Goal: Task Accomplishment & Management: Use online tool/utility

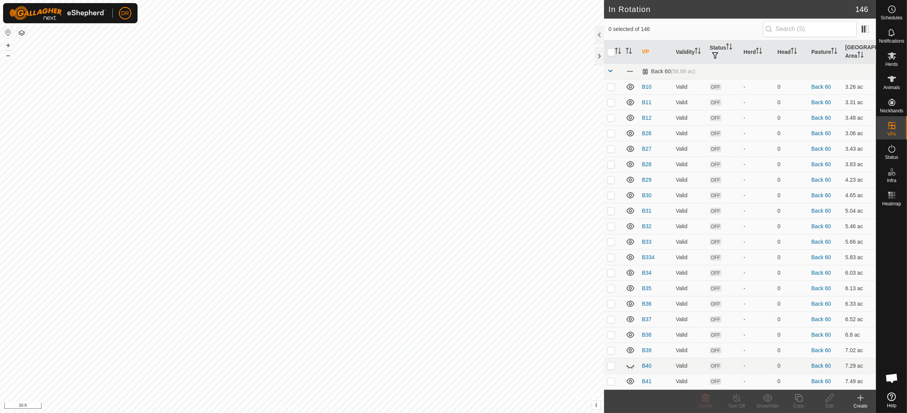
checkbox input "true"
click at [796, 399] on icon at bounding box center [799, 397] width 10 height 9
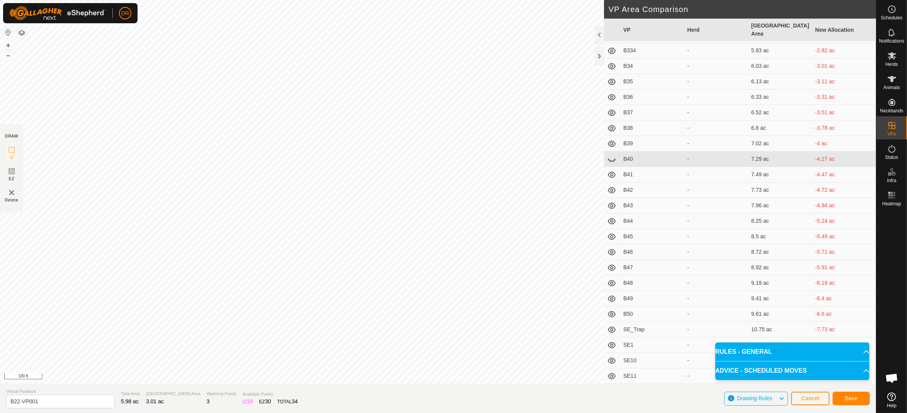
scroll to position [233, 0]
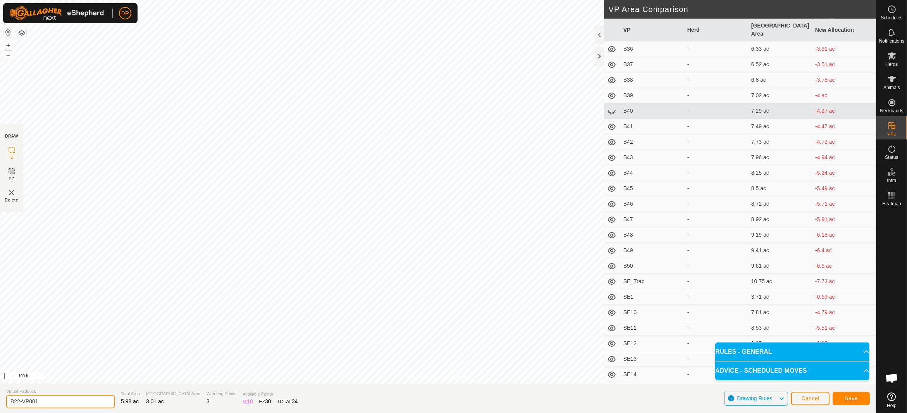
drag, startPoint x: 43, startPoint y: 402, endPoint x: 0, endPoint y: 403, distance: 42.6
click at [0, 403] on section "Virtual Paddock B22-VP001 Total Area 5.98 ac Grazing Area 3.01 ac Watering Poin…" at bounding box center [438, 398] width 876 height 29
type input "B51"
click at [848, 398] on span "Save" at bounding box center [851, 398] width 13 height 6
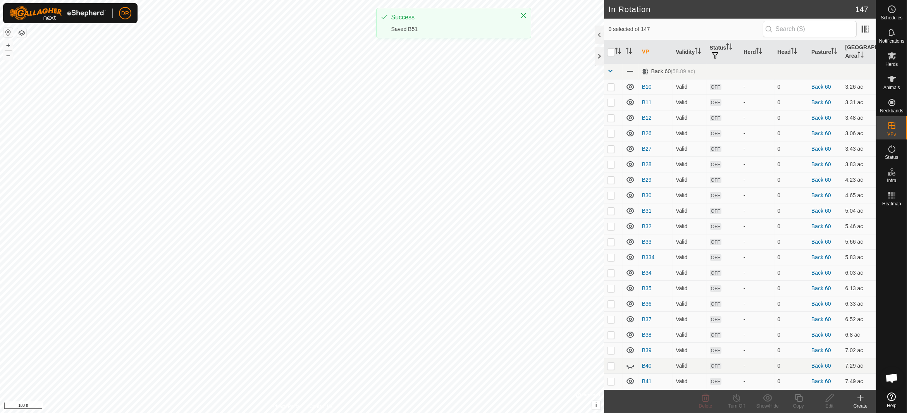
checkbox input "true"
click at [799, 402] on icon at bounding box center [799, 398] width 8 height 8
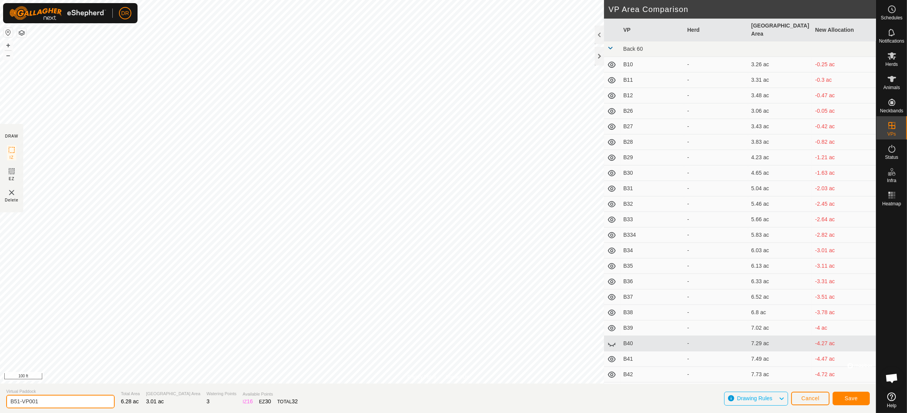
drag, startPoint x: 46, startPoint y: 400, endPoint x: 0, endPoint y: 402, distance: 45.7
click at [0, 402] on section "Virtual Paddock B51-VP001 Total Area 6.28 ac Grazing Area 3.01 ac Watering Poin…" at bounding box center [438, 398] width 876 height 29
type input "B52"
click at [850, 398] on span "Save" at bounding box center [851, 398] width 13 height 6
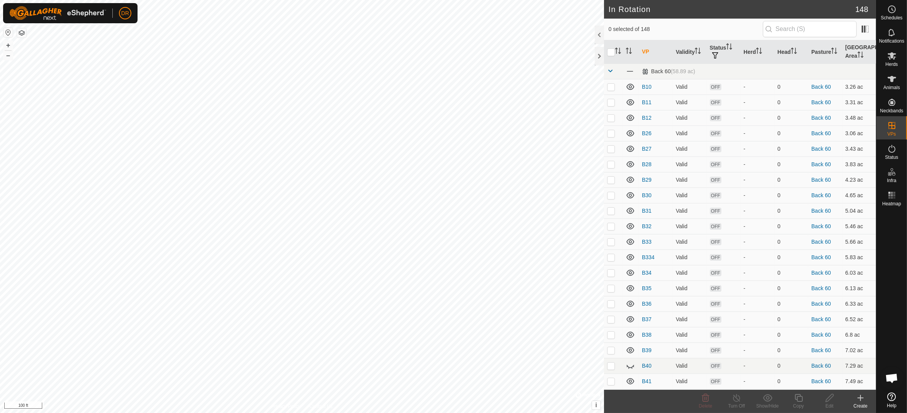
checkbox input "true"
click at [797, 402] on icon at bounding box center [799, 397] width 10 height 9
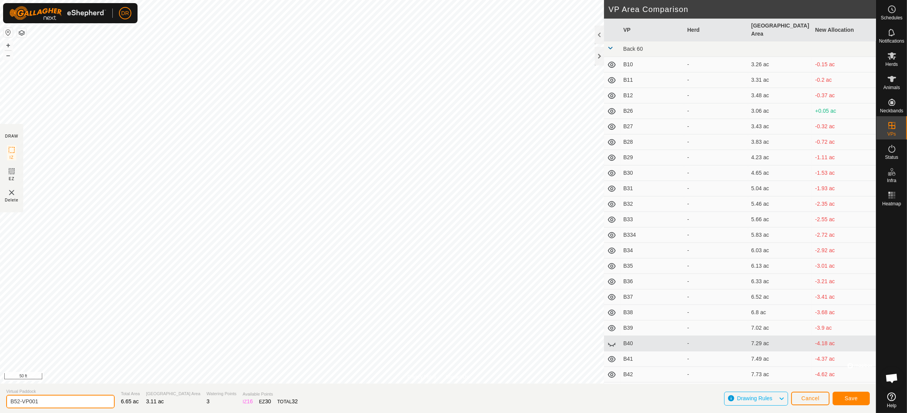
drag, startPoint x: 44, startPoint y: 400, endPoint x: 0, endPoint y: 402, distance: 44.2
click at [0, 402] on section "Virtual Paddock B52-VP001 Total Area 6.65 ac Grazing Area 3.11 ac Watering Poin…" at bounding box center [438, 398] width 876 height 29
type input "B53"
click at [850, 397] on span "Save" at bounding box center [851, 398] width 13 height 6
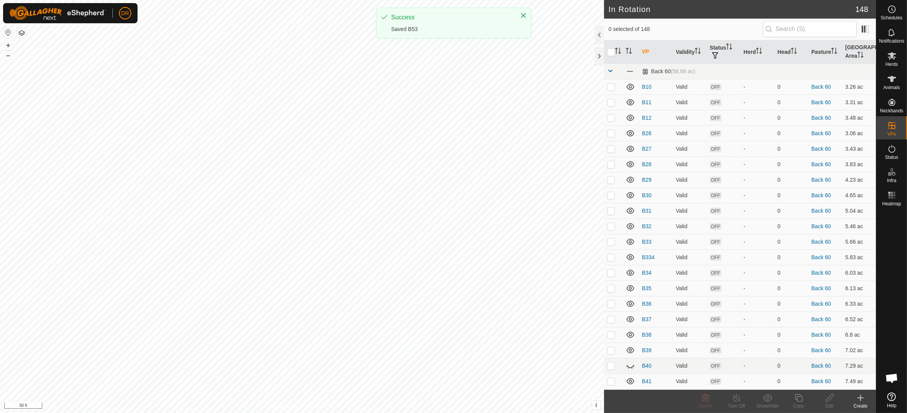
checkbox input "true"
checkbox input "false"
click at [794, 400] on icon at bounding box center [799, 397] width 10 height 9
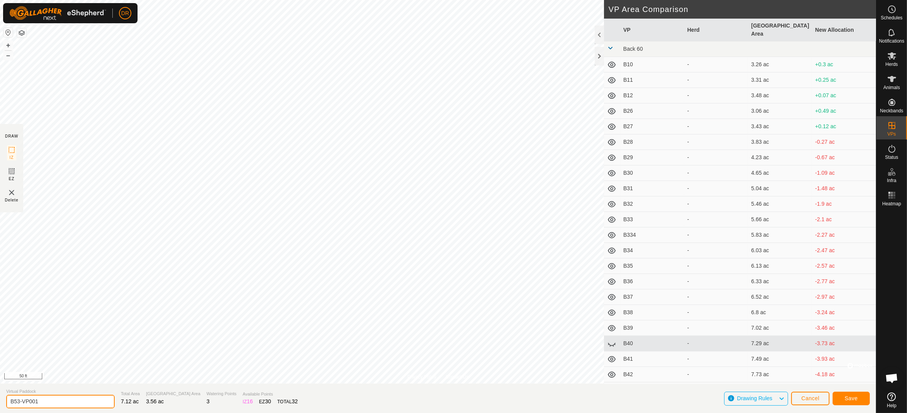
drag, startPoint x: 60, startPoint y: 402, endPoint x: 0, endPoint y: 396, distance: 60.0
click at [0, 396] on section "Virtual Paddock B53-VP001 Total Area 7.12 ac Grazing Area 3.56 ac Watering Poin…" at bounding box center [438, 398] width 876 height 29
type input "B54"
click at [855, 398] on span "Save" at bounding box center [851, 398] width 13 height 6
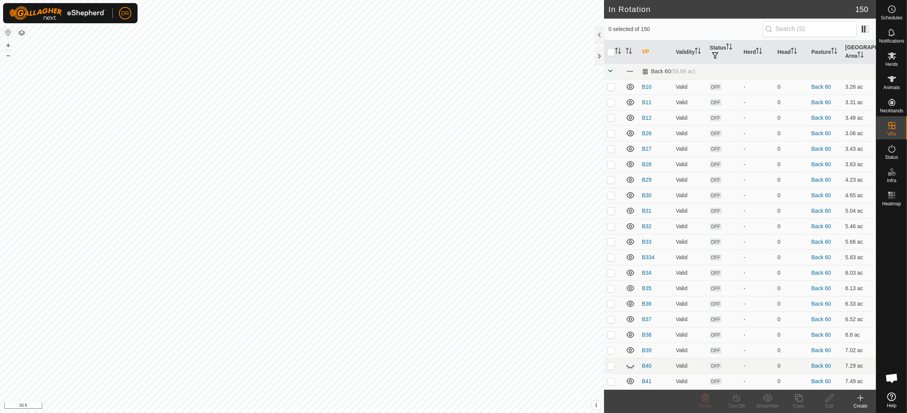
checkbox input "true"
click at [805, 401] on copy-svg-icon at bounding box center [798, 397] width 31 height 9
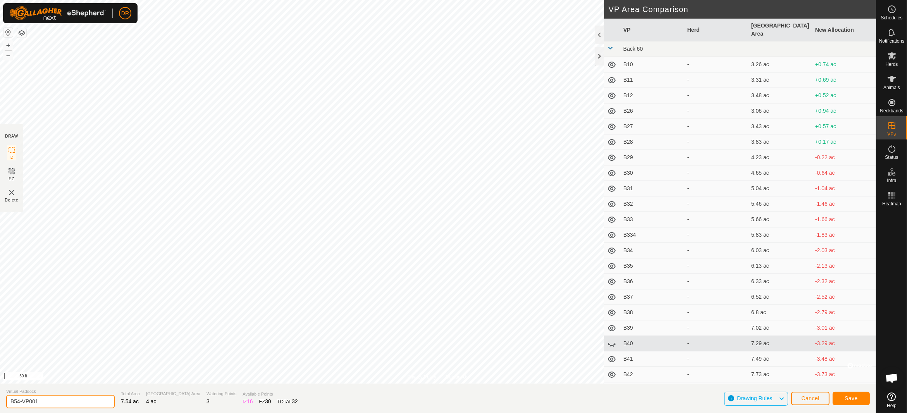
drag, startPoint x: 60, startPoint y: 398, endPoint x: 0, endPoint y: 402, distance: 59.8
click at [0, 402] on section "Virtual Paddock B54-VP001 Total Area 7.54 ac Grazing Area 4 ac Watering Points …" at bounding box center [438, 398] width 876 height 29
type input "B55"
click at [846, 397] on span "Save" at bounding box center [851, 398] width 13 height 6
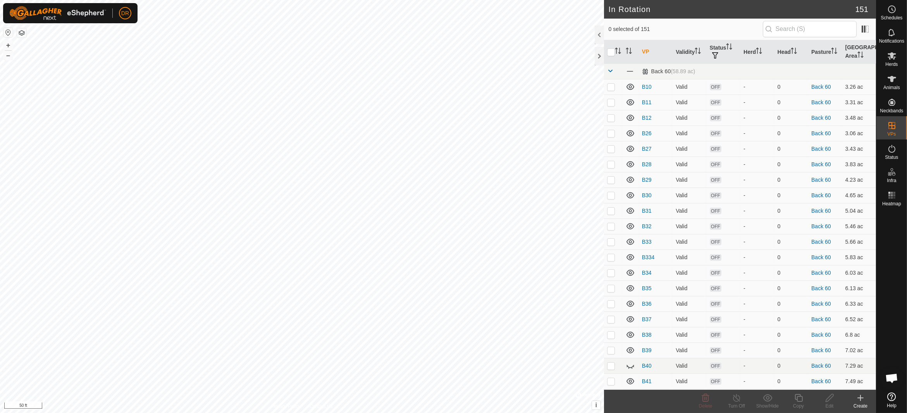
checkbox input "true"
click at [800, 402] on icon at bounding box center [799, 398] width 8 height 8
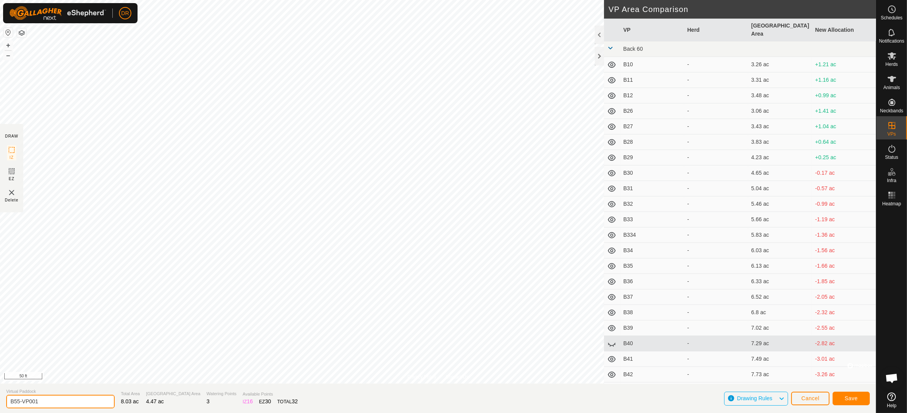
drag, startPoint x: 53, startPoint y: 398, endPoint x: 0, endPoint y: 404, distance: 53.0
click at [0, 404] on section "Virtual Paddock B55-VP001 Total Area 8.03 ac Grazing Area 4.47 ac Watering Poin…" at bounding box center [438, 398] width 876 height 29
type input "B56"
click at [853, 397] on span "Save" at bounding box center [851, 398] width 13 height 6
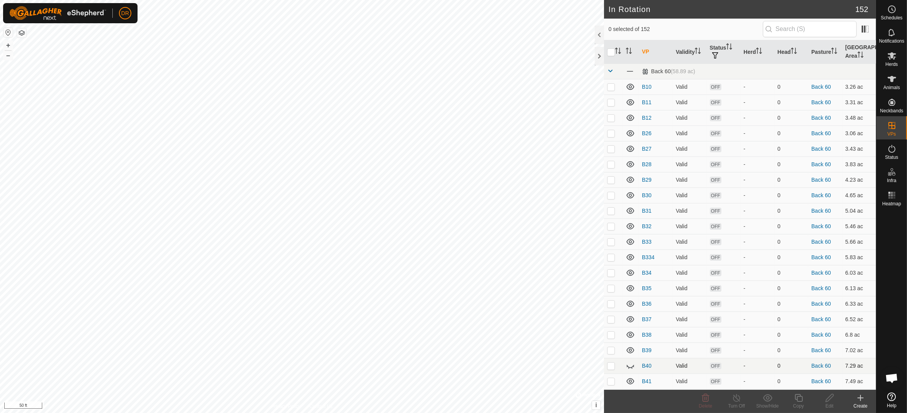
checkbox input "true"
click at [797, 400] on icon at bounding box center [799, 398] width 8 height 8
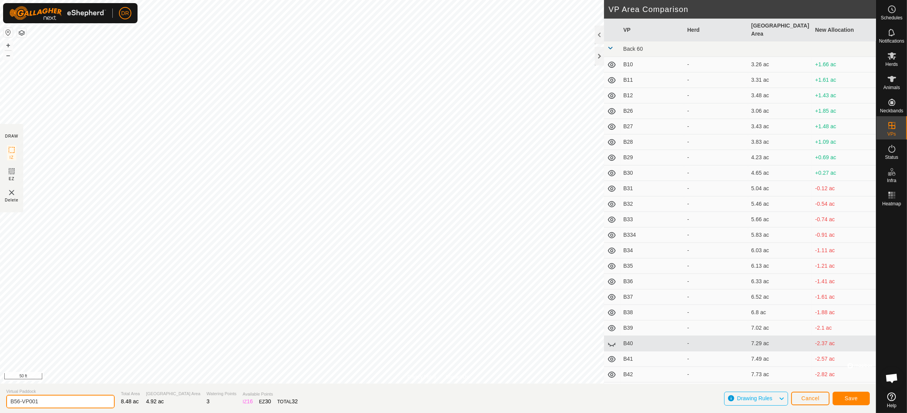
drag, startPoint x: 48, startPoint y: 400, endPoint x: 0, endPoint y: 400, distance: 47.7
click at [0, 400] on section "Virtual Paddock B56-VP001 Total Area 8.48 ac Grazing Area 4.92 ac Watering Poin…" at bounding box center [438, 398] width 876 height 29
type input "B57"
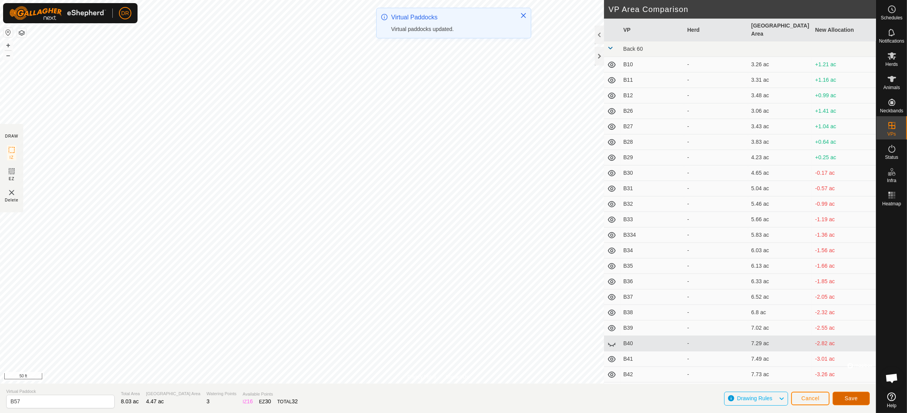
click at [850, 397] on span "Save" at bounding box center [851, 398] width 13 height 6
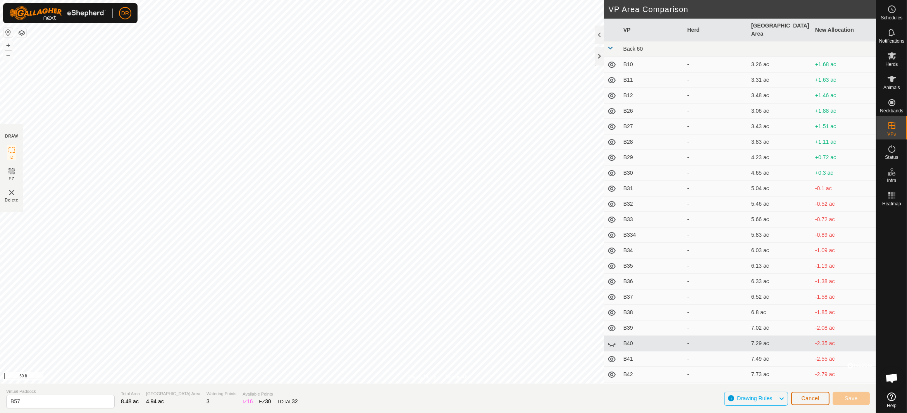
click at [812, 398] on span "Cancel" at bounding box center [810, 398] width 18 height 6
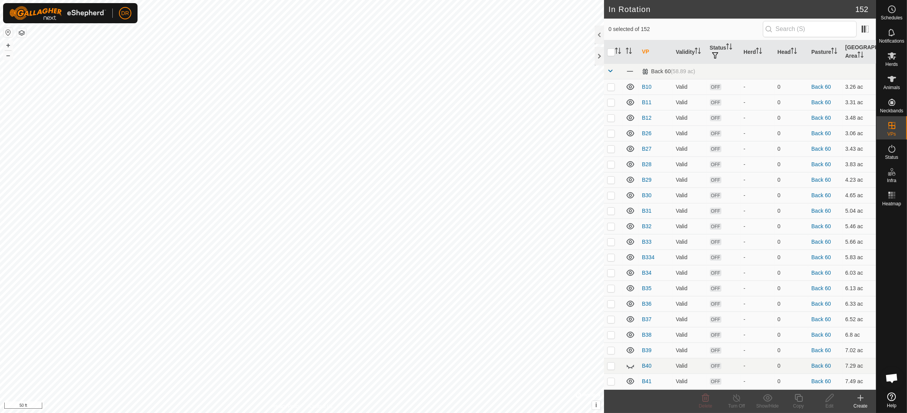
checkbox input "true"
click at [803, 401] on icon at bounding box center [799, 398] width 8 height 8
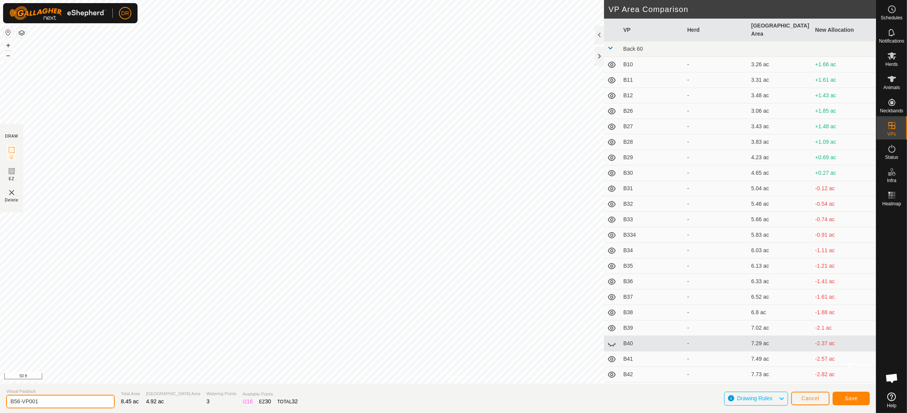
drag, startPoint x: 48, startPoint y: 401, endPoint x: 0, endPoint y: 402, distance: 48.1
click at [0, 402] on section "Virtual Paddock B56-VP001 Total Area 8.45 ac Grazing Area 4.92 ac Watering Poin…" at bounding box center [438, 398] width 876 height 29
type input "B57"
click at [849, 400] on span "Save" at bounding box center [851, 398] width 13 height 6
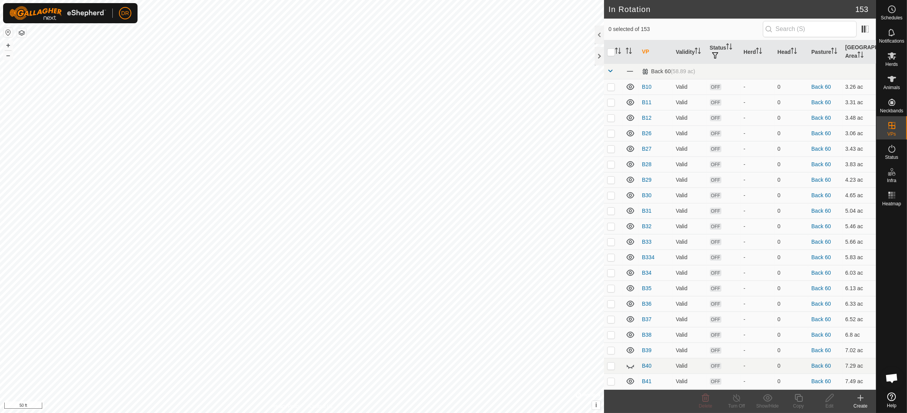
checkbox input "true"
click at [805, 402] on copy-svg-icon at bounding box center [798, 397] width 31 height 9
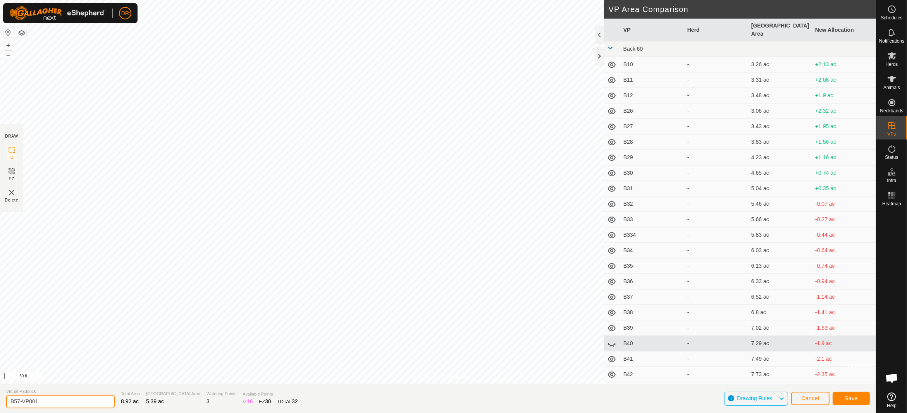
drag, startPoint x: 51, startPoint y: 400, endPoint x: 0, endPoint y: 405, distance: 51.0
click at [0, 405] on section "Virtual Paddock B57-VP001 Total Area 8.92 ac Grazing Area 5.39 ac Watering Poin…" at bounding box center [438, 398] width 876 height 29
type input "B58"
click at [860, 397] on button "Save" at bounding box center [851, 399] width 37 height 14
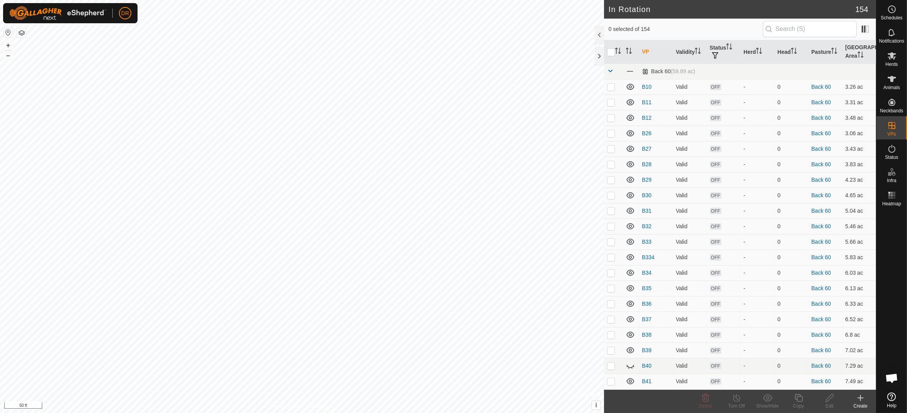
checkbox input "true"
click at [802, 403] on div "Copy" at bounding box center [798, 406] width 31 height 7
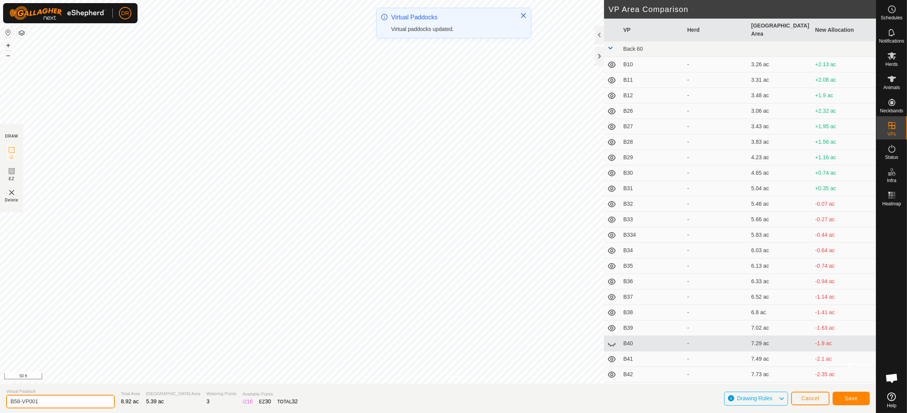
drag, startPoint x: 56, startPoint y: 399, endPoint x: 0, endPoint y: 403, distance: 56.0
click at [0, 405] on section "Virtual Paddock B58-VP001 Total Area 8.92 ac Grazing Area 5.39 ac Watering Poin…" at bounding box center [438, 398] width 876 height 29
type input "B59"
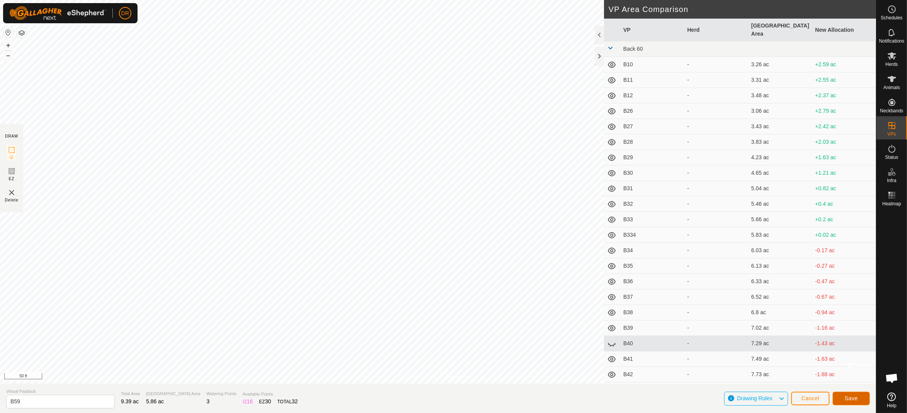
click at [848, 398] on span "Save" at bounding box center [851, 398] width 13 height 6
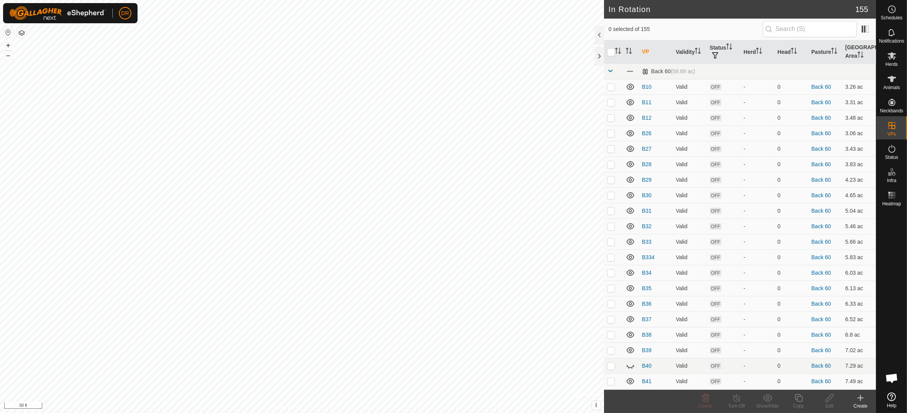
checkbox input "true"
click at [797, 403] on div "Copy" at bounding box center [798, 406] width 31 height 7
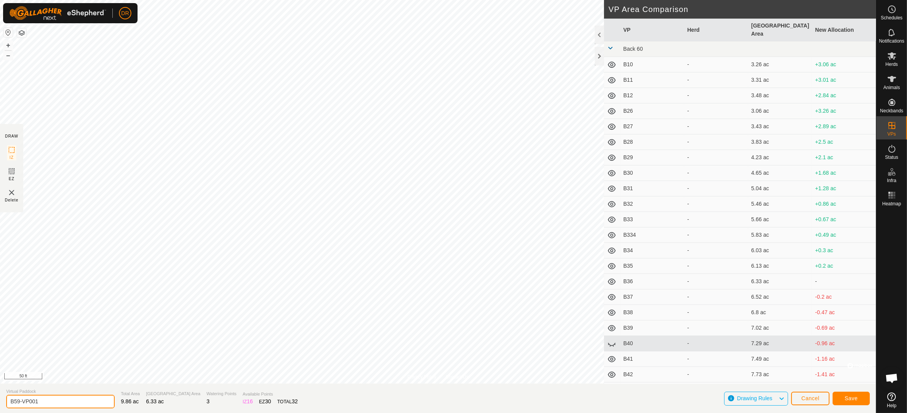
drag, startPoint x: 55, startPoint y: 400, endPoint x: 0, endPoint y: 405, distance: 55.3
click at [0, 405] on section "Virtual Paddock B59-VP001 Total Area 9.86 ac Grazing Area 6.33 ac Watering Poin…" at bounding box center [438, 398] width 876 height 29
drag, startPoint x: 53, startPoint y: 399, endPoint x: 0, endPoint y: 406, distance: 53.2
click at [0, 406] on section "Virtual Paddock B59-VP00160 Total Area 9.39 ac Grazing Area 5.86 ac Watering Po…" at bounding box center [438, 398] width 876 height 29
type input "B60"
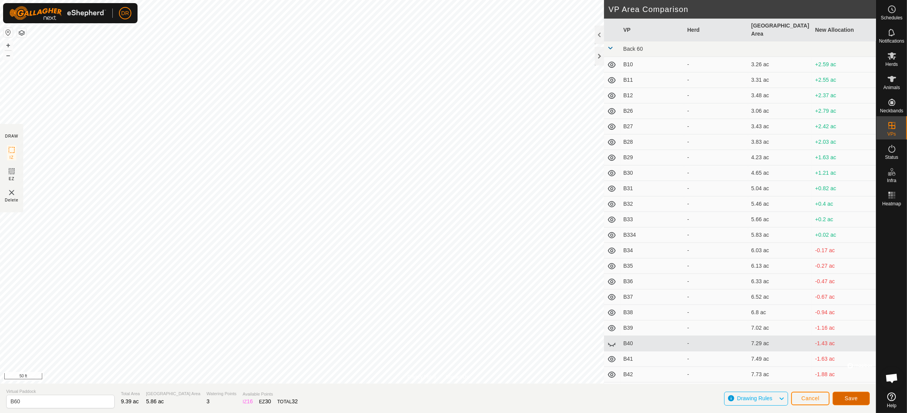
click at [845, 398] on span "Save" at bounding box center [851, 398] width 13 height 6
click at [811, 398] on span "Cancel" at bounding box center [810, 398] width 18 height 6
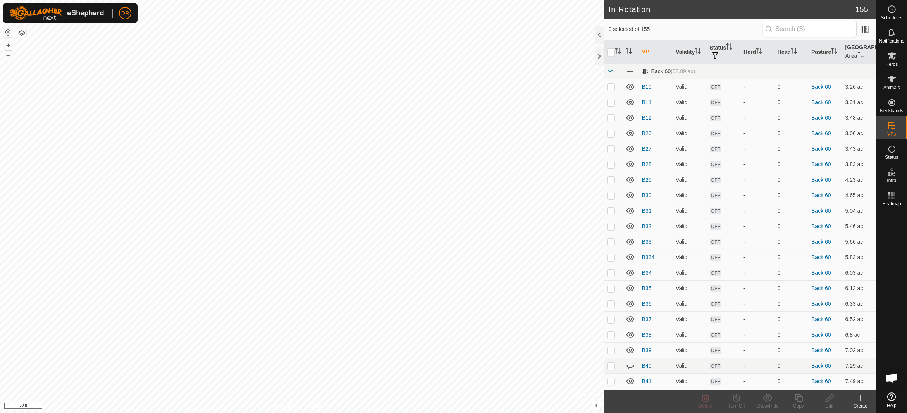
checkbox input "true"
click at [800, 401] on icon at bounding box center [799, 397] width 10 height 9
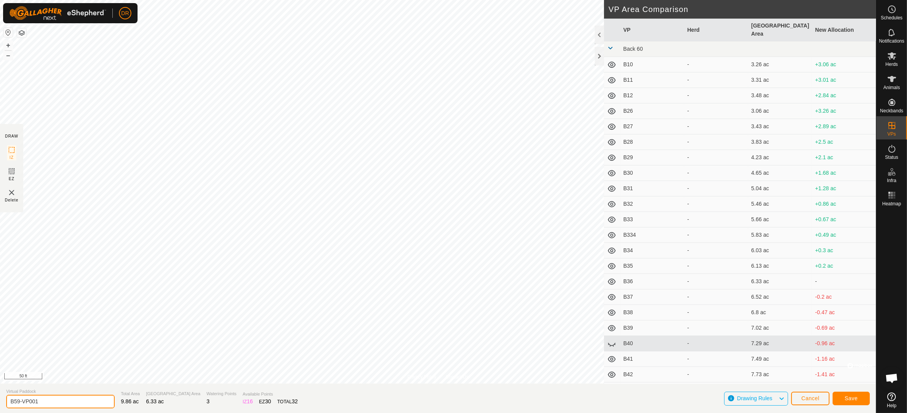
drag, startPoint x: 46, startPoint y: 403, endPoint x: 0, endPoint y: 404, distance: 46.1
click at [0, 404] on section "Virtual Paddock B59-VP001 Total Area 9.86 ac Grazing Area 6.33 ac Watering Poin…" at bounding box center [438, 398] width 876 height 29
type input "B60"
click at [847, 398] on span "Save" at bounding box center [851, 398] width 13 height 6
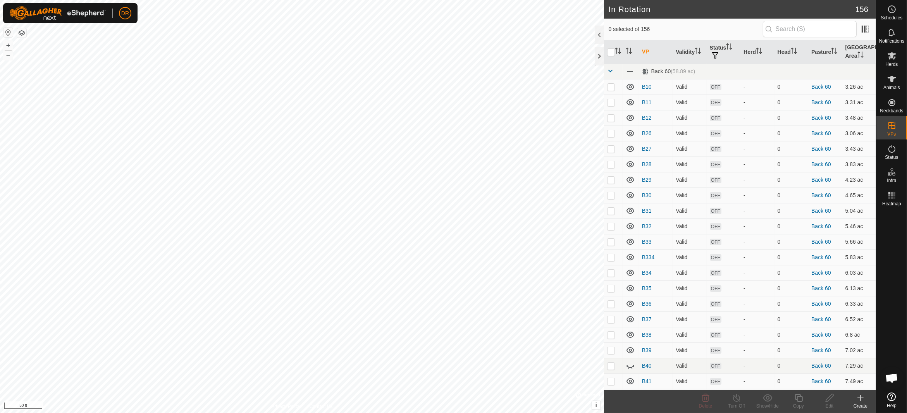
checkbox input "true"
click at [797, 407] on div "Copy" at bounding box center [798, 406] width 31 height 7
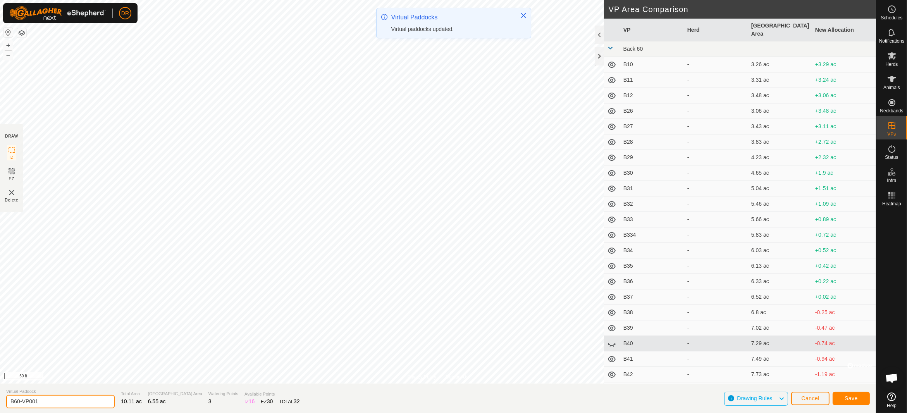
drag, startPoint x: 21, startPoint y: 403, endPoint x: 0, endPoint y: 403, distance: 20.5
click at [0, 403] on section "Virtual Paddock B60-VP001 Total Area 10.11 ac Grazing Area 6.55 ac Watering Poi…" at bounding box center [438, 398] width 876 height 29
type input "B61"
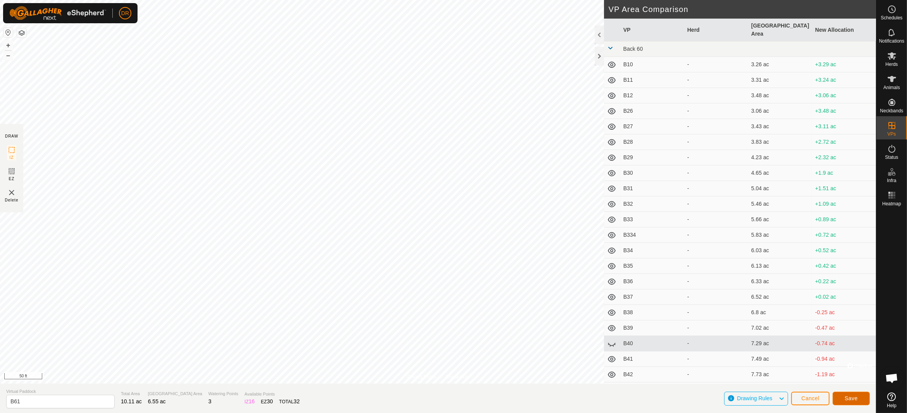
click at [855, 393] on button "Save" at bounding box center [851, 399] width 37 height 14
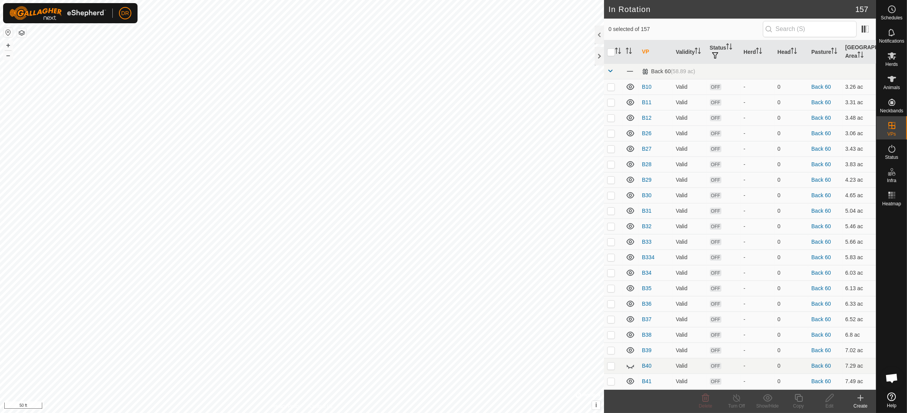
checkbox input "true"
click at [805, 401] on copy-svg-icon at bounding box center [798, 397] width 31 height 9
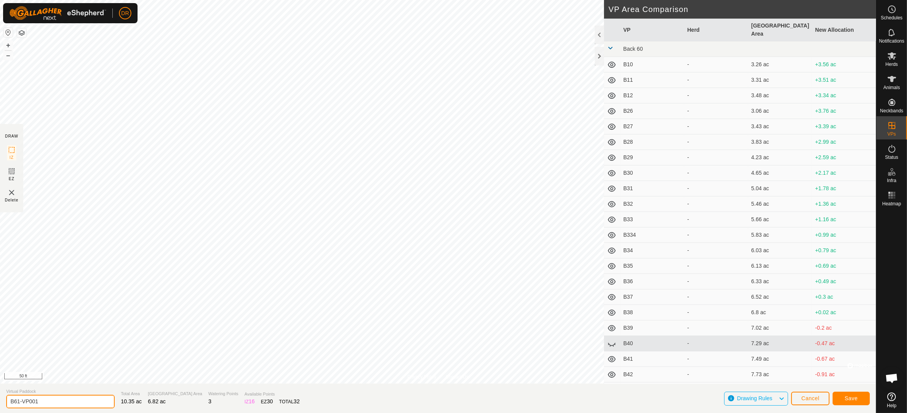
drag, startPoint x: 41, startPoint y: 402, endPoint x: 0, endPoint y: 402, distance: 41.5
click at [0, 402] on section "Virtual Paddock B61-VP001 Total Area 10.35 ac Grazing Area 6.82 ac Watering Poi…" at bounding box center [438, 398] width 876 height 29
type input "B61-VP00162"
click at [855, 398] on span "Save" at bounding box center [851, 398] width 13 height 6
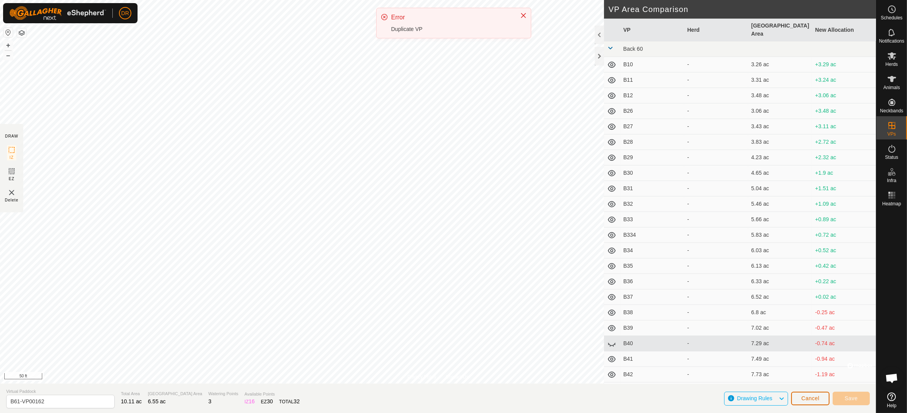
click at [816, 399] on span "Cancel" at bounding box center [810, 398] width 18 height 6
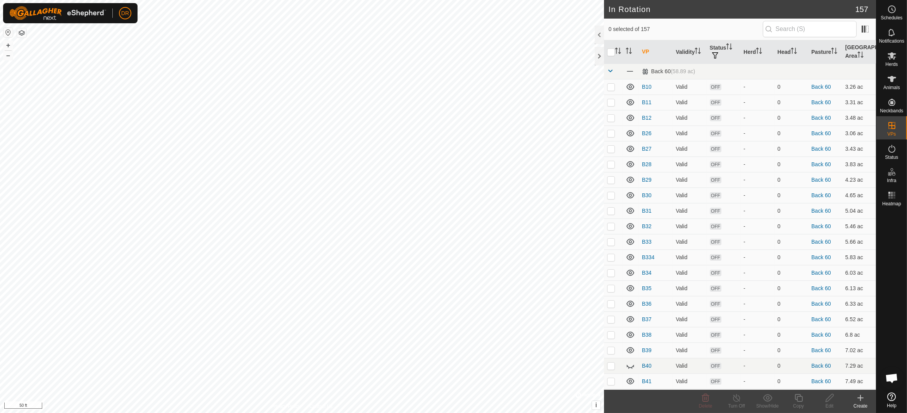
checkbox input "true"
click at [801, 401] on icon at bounding box center [799, 397] width 10 height 9
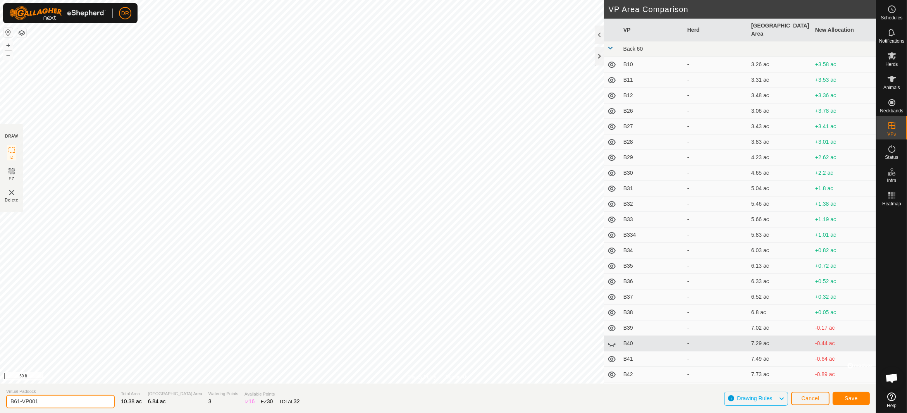
drag, startPoint x: 47, startPoint y: 405, endPoint x: 0, endPoint y: 403, distance: 46.9
click at [0, 403] on section "Virtual Paddock B61-VP001 Total Area 10.38 ac Grazing Area 6.84 ac Watering Poi…" at bounding box center [438, 398] width 876 height 29
type input "B62"
click at [843, 398] on button "Save" at bounding box center [851, 399] width 37 height 14
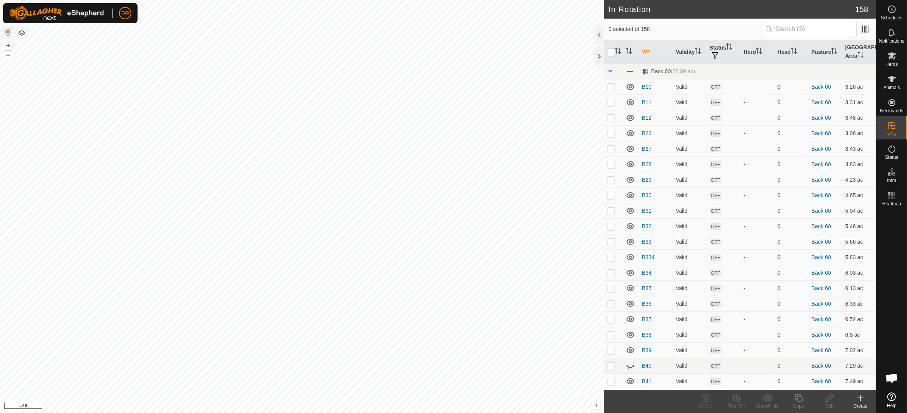
checkbox input "true"
click at [797, 404] on div "Copy" at bounding box center [798, 406] width 31 height 7
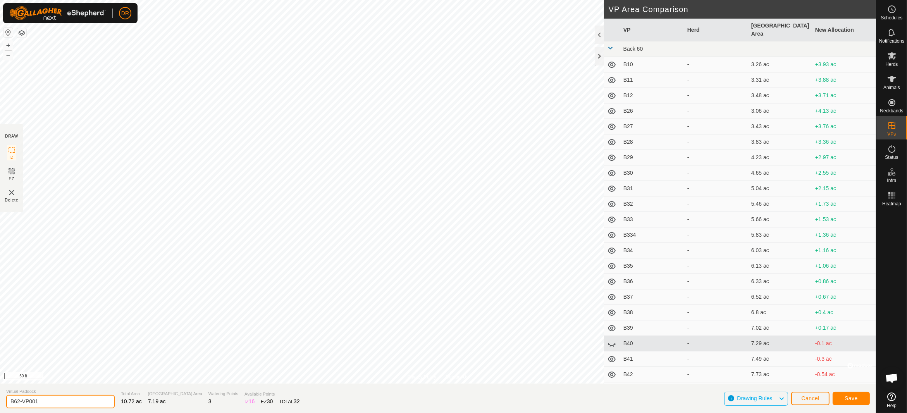
drag, startPoint x: 44, startPoint y: 400, endPoint x: 0, endPoint y: 402, distance: 44.2
click at [0, 402] on section "Virtual Paddock B62-VP001 Total Area 10.72 ac Grazing Area 7.19 ac Watering Poi…" at bounding box center [438, 398] width 876 height 29
type input "B63"
click at [846, 396] on span "Save" at bounding box center [851, 398] width 13 height 6
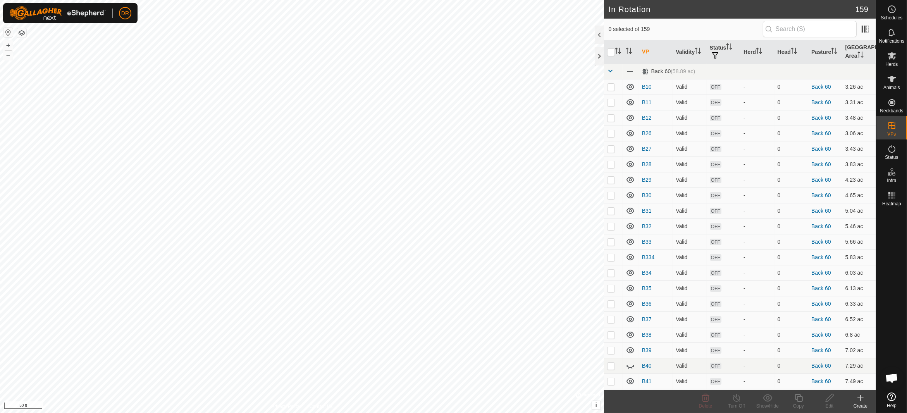
checkbox input "true"
click at [801, 400] on icon at bounding box center [799, 397] width 10 height 9
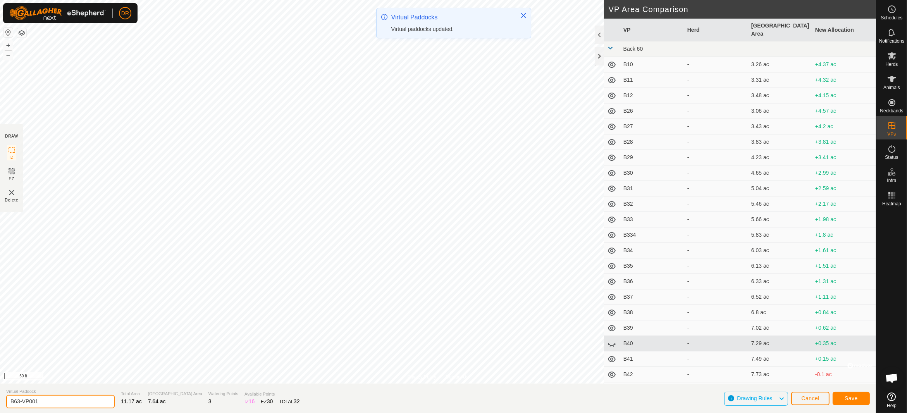
drag, startPoint x: 31, startPoint y: 400, endPoint x: 0, endPoint y: 400, distance: 30.6
click at [0, 400] on section "Virtual Paddock B63-VP001 Total Area 11.17 ac Grazing Area 7.64 ac Watering Poi…" at bounding box center [438, 398] width 876 height 29
type input "B64"
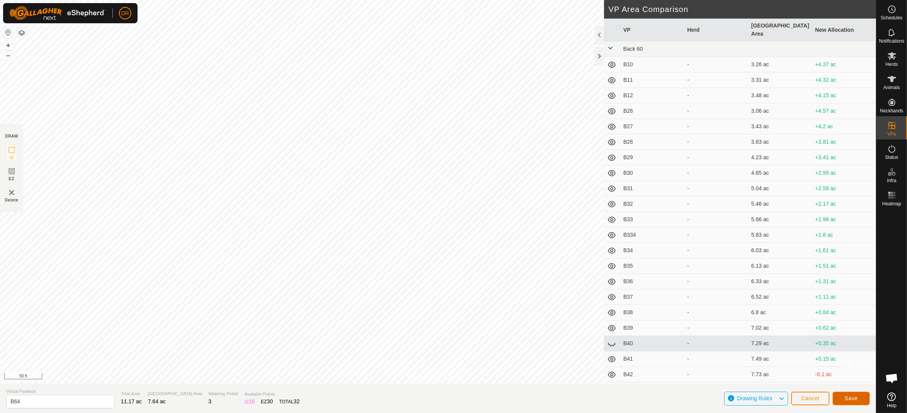
click at [844, 398] on button "Save" at bounding box center [851, 399] width 37 height 14
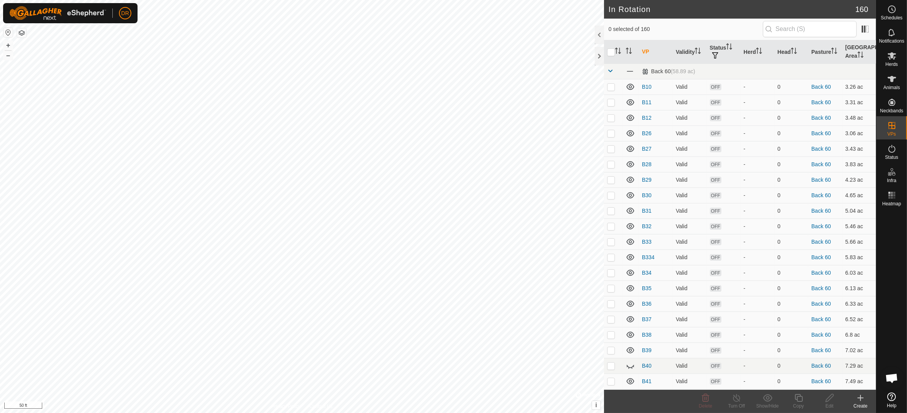
checkbox input "true"
click at [794, 400] on icon at bounding box center [799, 397] width 10 height 9
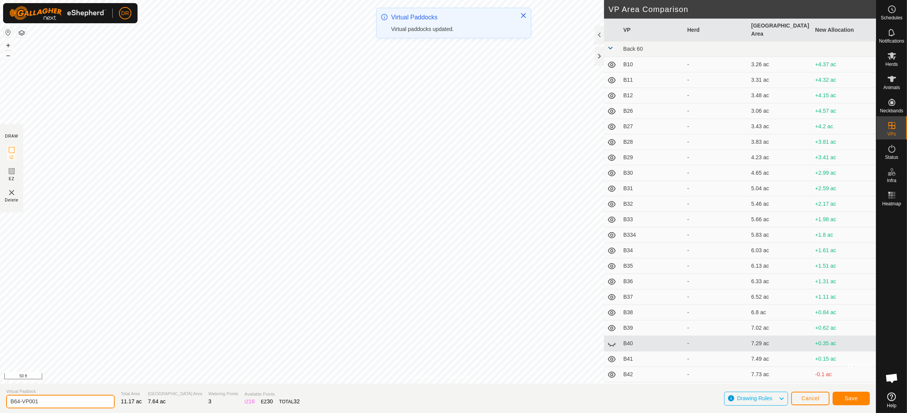
drag, startPoint x: 45, startPoint y: 402, endPoint x: 0, endPoint y: 403, distance: 44.6
click at [0, 403] on section "Virtual Paddock B64-VP001 Total Area 11.17 ac Grazing Area 7.64 ac Watering Poi…" at bounding box center [438, 398] width 876 height 29
type input "B65"
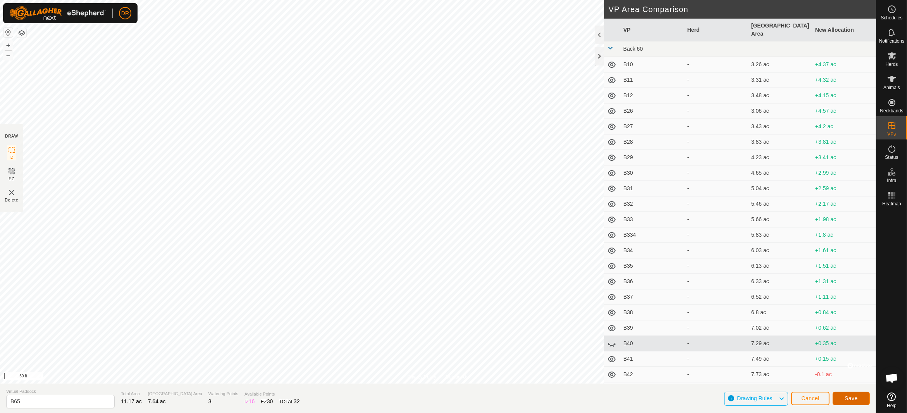
click at [858, 401] on button "Save" at bounding box center [851, 399] width 37 height 14
click at [809, 396] on span "Cancel" at bounding box center [810, 398] width 18 height 6
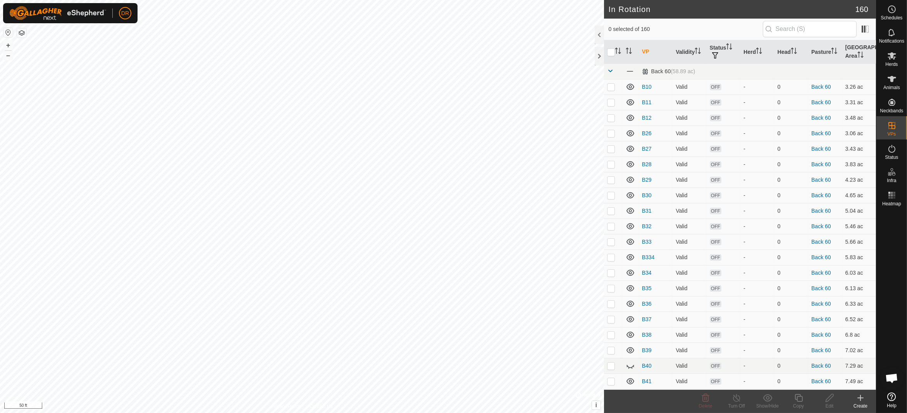
checkbox input "true"
click at [801, 400] on icon at bounding box center [799, 397] width 10 height 9
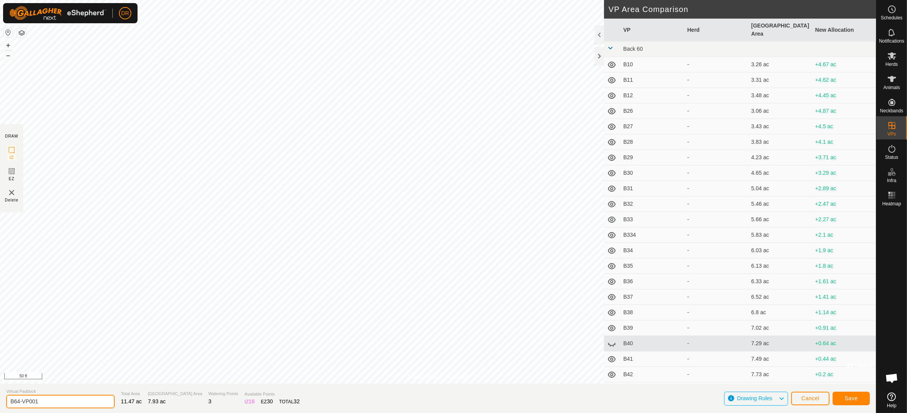
drag, startPoint x: 29, startPoint y: 402, endPoint x: 0, endPoint y: 398, distance: 29.7
click at [0, 399] on section "Virtual Paddock B64-VP001 Total Area 11.47 ac Grazing Area 7.93 ac Watering Poi…" at bounding box center [438, 398] width 876 height 29
type input "B65"
click at [847, 399] on span "Save" at bounding box center [851, 398] width 13 height 6
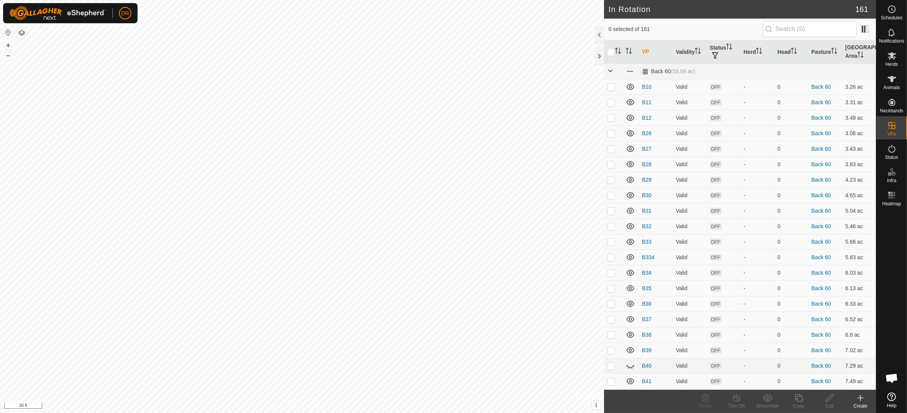
checkbox input "true"
click at [796, 402] on icon at bounding box center [799, 397] width 10 height 9
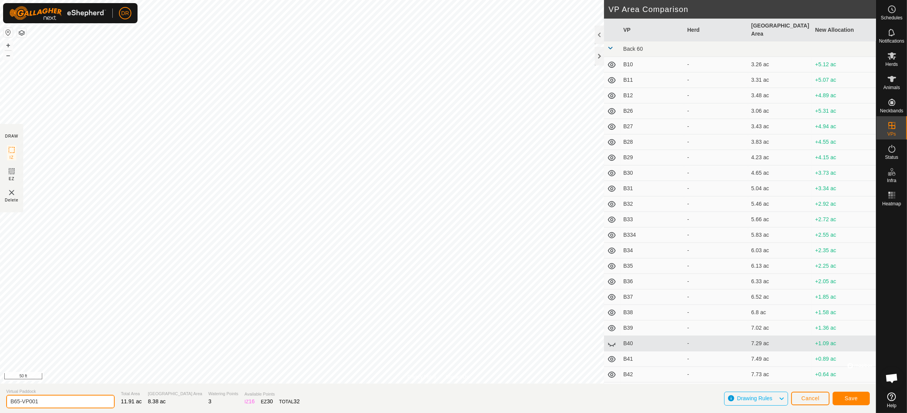
drag, startPoint x: 45, startPoint y: 403, endPoint x: 0, endPoint y: 397, distance: 45.7
click at [0, 397] on section "Virtual Paddock B65-VP001 Total Area 11.91 ac Grazing Area 8.38 ac Watering Poi…" at bounding box center [438, 398] width 876 height 29
type input "B66"
click at [851, 399] on span "Save" at bounding box center [851, 398] width 13 height 6
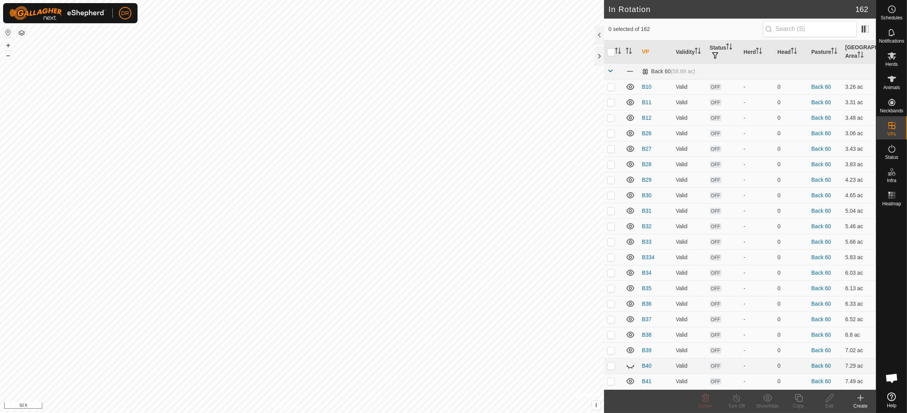
checkbox input "true"
click at [798, 403] on div "Copy" at bounding box center [798, 406] width 31 height 7
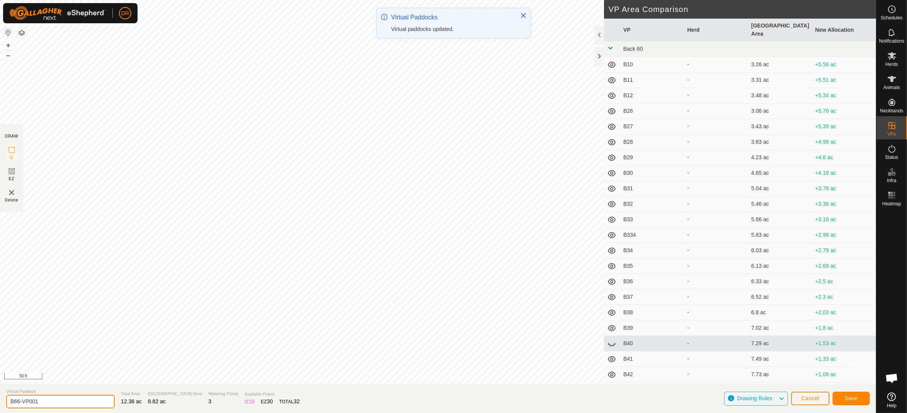
drag, startPoint x: 14, startPoint y: 405, endPoint x: 0, endPoint y: 400, distance: 15.1
click at [0, 400] on section "Virtual Paddock B66-VP001 Total Area 12.36 ac Grazing Area 8.82 ac Watering Poi…" at bounding box center [438, 398] width 876 height 29
type input "B67"
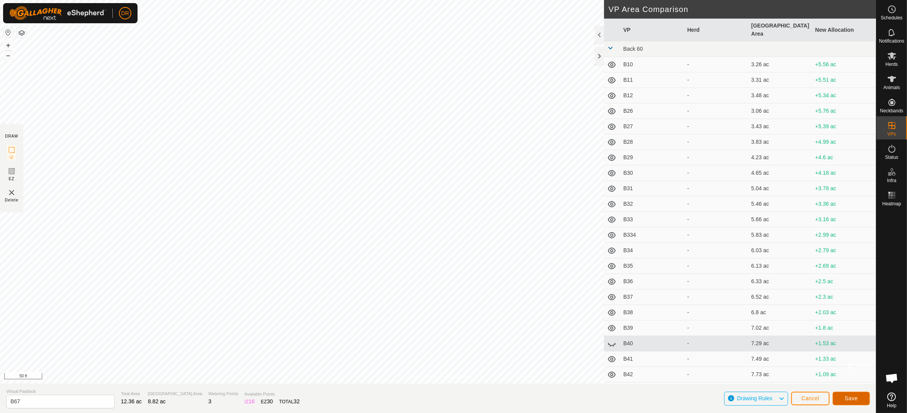
click at [850, 398] on span "Save" at bounding box center [851, 398] width 13 height 6
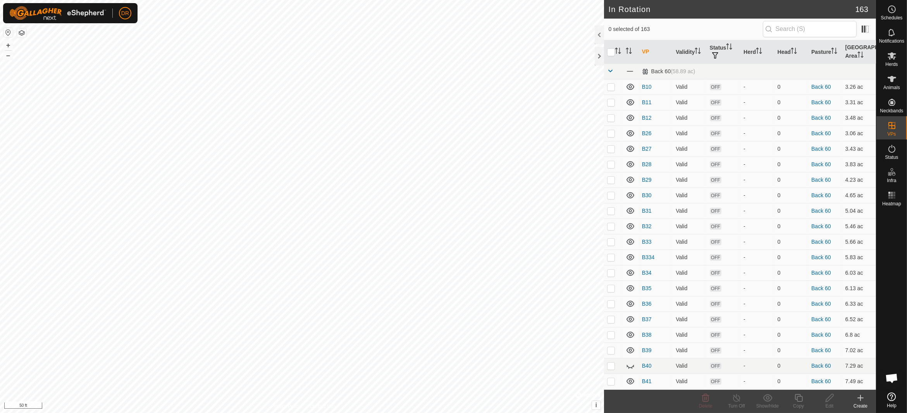
checkbox input "true"
click at [798, 401] on icon at bounding box center [799, 398] width 8 height 8
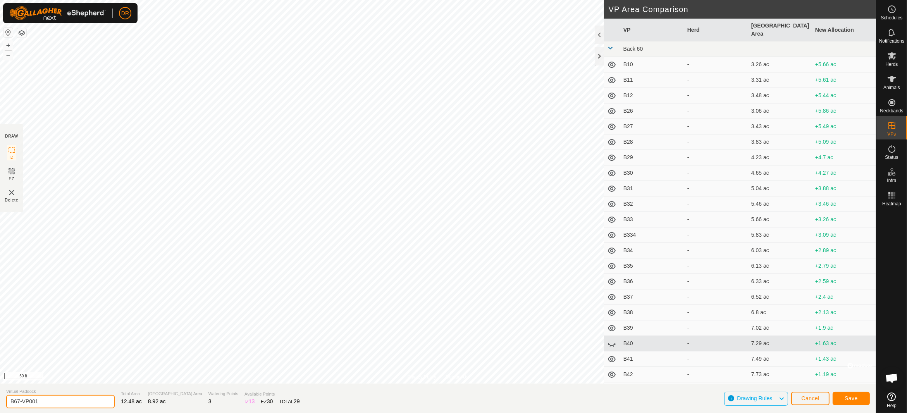
drag, startPoint x: 49, startPoint y: 402, endPoint x: 0, endPoint y: 406, distance: 49.0
click at [0, 406] on section "Virtual Paddock B67-VP001 Total Area 12.48 ac Grazing Area 8.92 ac Watering Poi…" at bounding box center [438, 398] width 876 height 29
type input "B68"
click at [850, 398] on span "Save" at bounding box center [851, 398] width 13 height 6
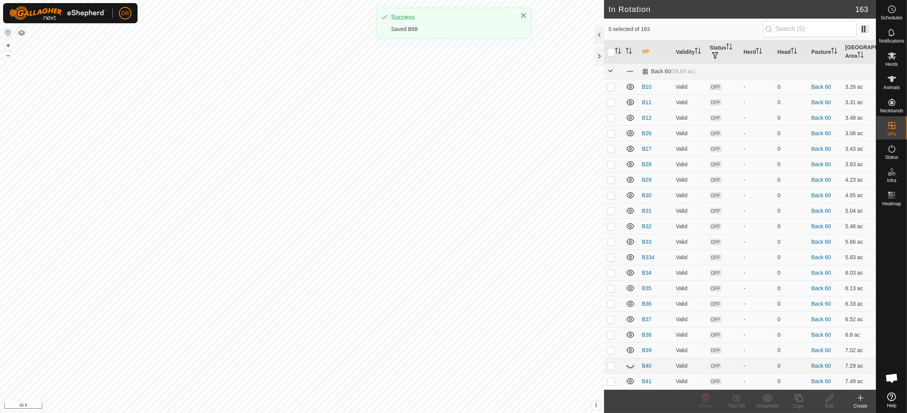
checkbox input "true"
click at [798, 402] on icon at bounding box center [799, 397] width 10 height 9
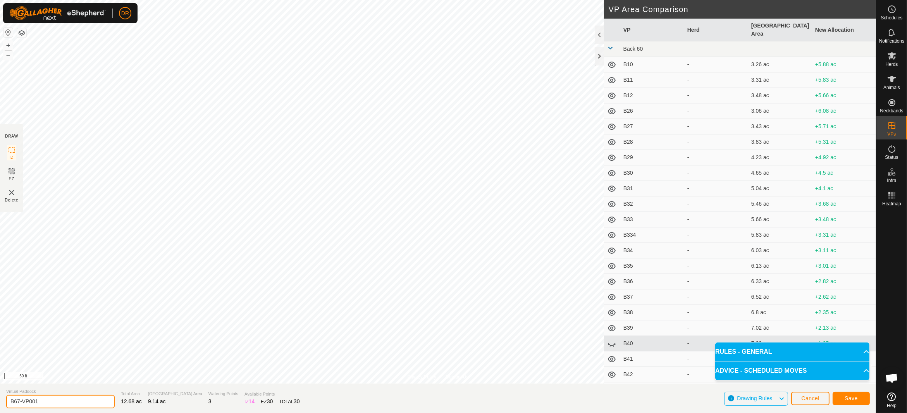
drag, startPoint x: 5, startPoint y: 401, endPoint x: 0, endPoint y: 401, distance: 4.7
click at [0, 401] on section "Virtual Paddock B67-VP001 Total Area 12.68 ac Grazing Area 9.14 ac Watering Poi…" at bounding box center [438, 398] width 876 height 29
type input "B69"
click at [846, 398] on span "Save" at bounding box center [851, 398] width 13 height 6
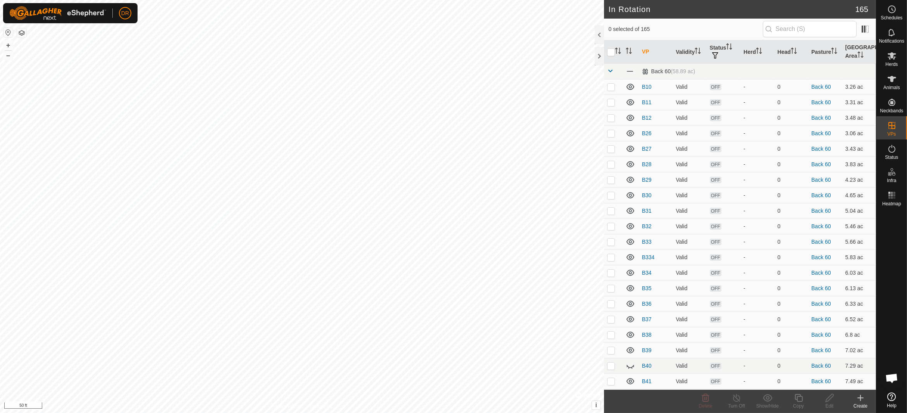
checkbox input "true"
click at [798, 403] on div "Copy" at bounding box center [798, 406] width 31 height 7
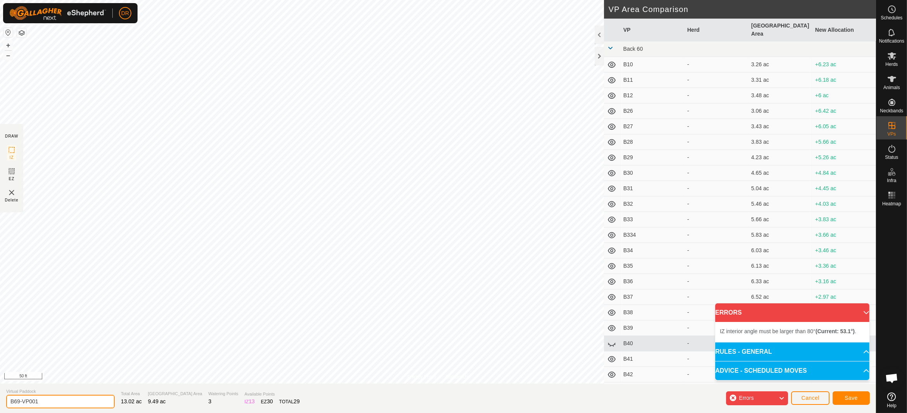
drag, startPoint x: 53, startPoint y: 401, endPoint x: 0, endPoint y: 400, distance: 52.7
click at [0, 400] on section "Virtual Paddock B69-VP001 Total Area 13.02 ac Grazing Area 9.49 ac Watering Poi…" at bounding box center [438, 398] width 876 height 29
type input "B70"
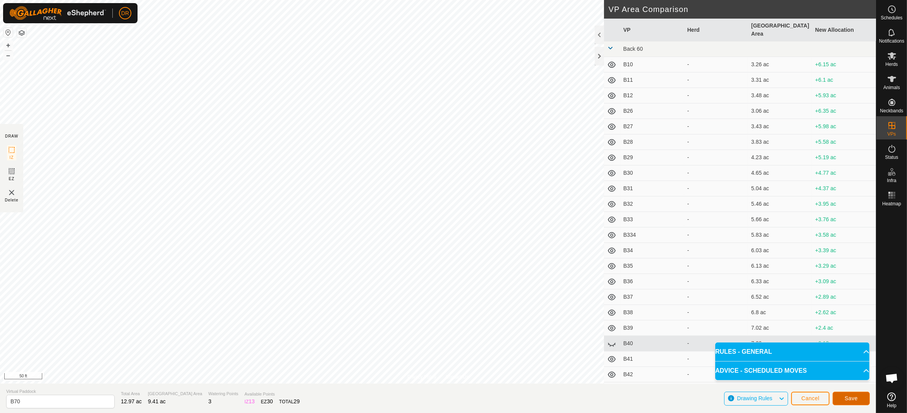
click at [853, 397] on span "Save" at bounding box center [851, 398] width 13 height 6
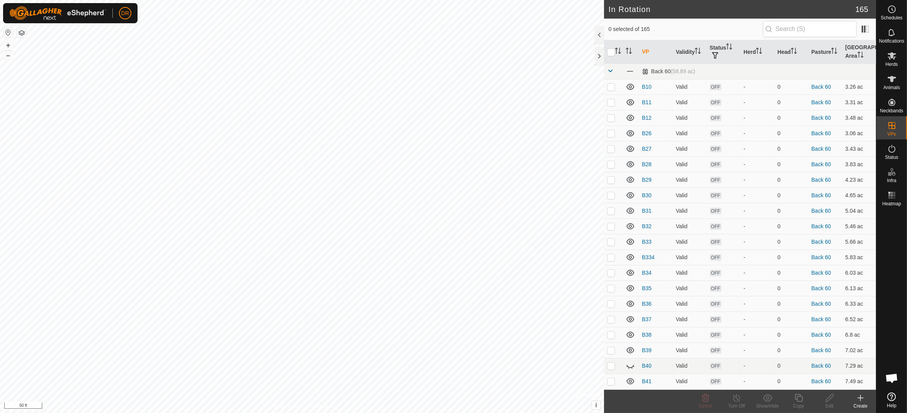
checkbox input "true"
checkbox input "false"
checkbox input "true"
click at [796, 402] on icon at bounding box center [799, 397] width 10 height 9
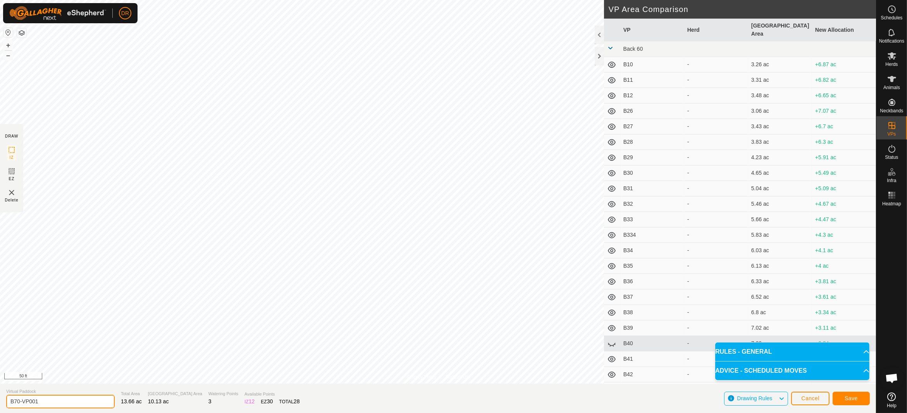
drag, startPoint x: 53, startPoint y: 402, endPoint x: 0, endPoint y: 401, distance: 53.1
click at [0, 401] on section "Virtual Paddock B70-VP001 Total Area 13.66 ac Grazing Area 10.13 ac Watering Po…" at bounding box center [438, 398] width 876 height 29
type input "B71"
click at [847, 401] on span "Save" at bounding box center [851, 398] width 13 height 6
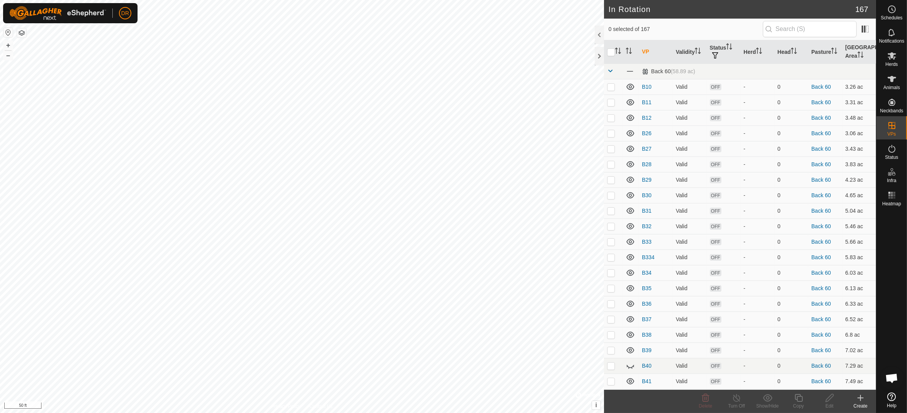
checkbox input "true"
click at [801, 403] on div "Copy" at bounding box center [798, 406] width 31 height 7
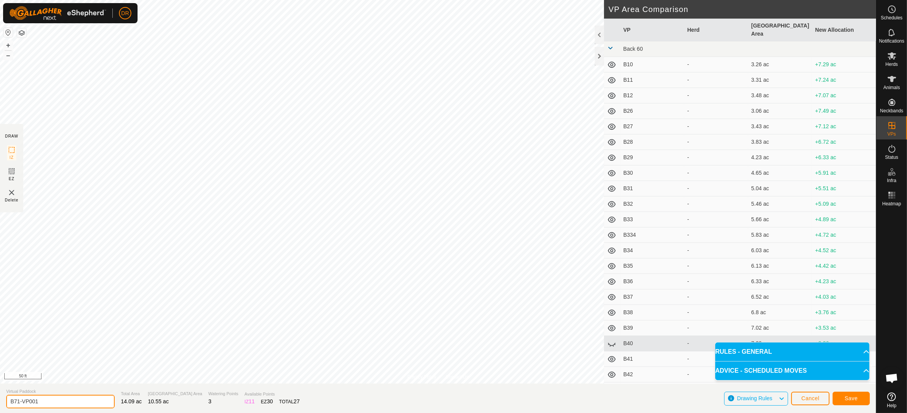
drag, startPoint x: 57, startPoint y: 401, endPoint x: 0, endPoint y: 403, distance: 56.6
click at [0, 403] on section "Virtual Paddock B71-VP001 Total Area 14.09 ac Grazing Area 10.55 ac Watering Po…" at bounding box center [438, 398] width 876 height 29
type input "B72"
click at [857, 398] on span "Save" at bounding box center [851, 398] width 13 height 6
